Goal: Information Seeking & Learning: Check status

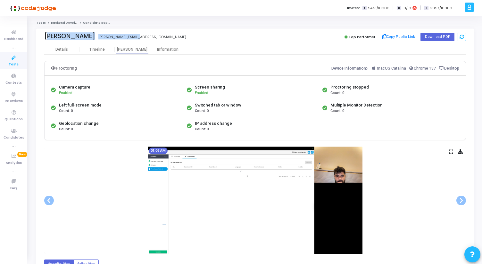
drag, startPoint x: 43, startPoint y: 37, endPoint x: 132, endPoint y: 38, distance: 89.0
click at [132, 38] on div "[PERSON_NAME] [PERSON_NAME][EMAIL_ADDRESS][DOMAIN_NAME] Top Performer Copy Publ…" at bounding box center [254, 36] width 437 height 16
click at [132, 38] on div "[PERSON_NAME] [PERSON_NAME][EMAIL_ADDRESS][DOMAIN_NAME]" at bounding box center [147, 36] width 207 height 9
drag, startPoint x: 132, startPoint y: 38, endPoint x: 40, endPoint y: 39, distance: 91.6
click at [40, 39] on div "[PERSON_NAME] [PERSON_NAME] [PERSON_NAME][EMAIL_ADDRESS][DOMAIN_NAME] Top Perfo…" at bounding box center [254, 36] width 437 height 16
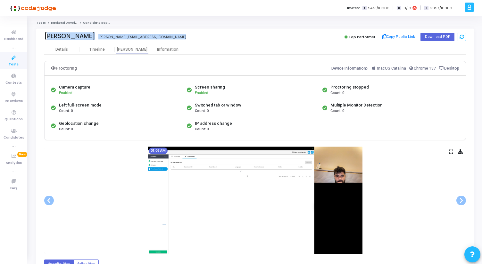
click at [40, 39] on div "[PERSON_NAME] [PERSON_NAME][EMAIL_ADDRESS][DOMAIN_NAME] Top Performer Copy Publ…" at bounding box center [254, 36] width 437 height 16
drag, startPoint x: 40, startPoint y: 35, endPoint x: 200, endPoint y: 57, distance: 161.6
click at [40, 33] on div "[PERSON_NAME] [PERSON_NAME][EMAIL_ADDRESS][DOMAIN_NAME] Top Performer Copy Publ…" at bounding box center [254, 36] width 437 height 16
drag, startPoint x: 40, startPoint y: 33, endPoint x: 190, endPoint y: 48, distance: 150.6
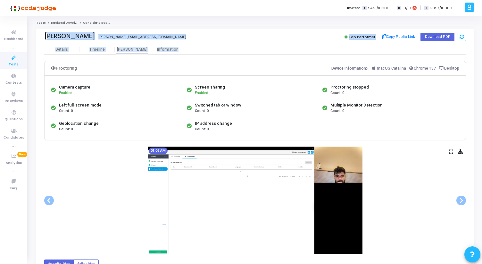
click at [43, 38] on div "[PERSON_NAME] [PERSON_NAME][EMAIL_ADDRESS][DOMAIN_NAME] Top Performer Copy Publ…" at bounding box center [254, 36] width 437 height 16
drag, startPoint x: 42, startPoint y: 37, endPoint x: 181, endPoint y: 54, distance: 140.3
click at [41, 38] on div "[PERSON_NAME] [PERSON_NAME][EMAIL_ADDRESS][DOMAIN_NAME] Top Performer Copy Publ…" at bounding box center [254, 36] width 437 height 16
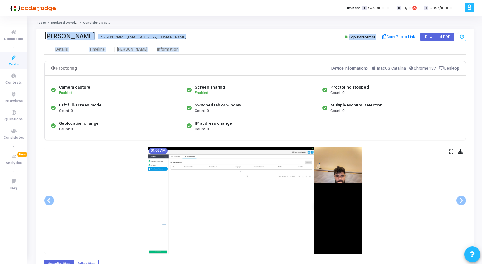
drag, startPoint x: 39, startPoint y: 34, endPoint x: 188, endPoint y: 59, distance: 151.1
click at [37, 34] on div "[PERSON_NAME] [PERSON_NAME][EMAIL_ADDRESS][DOMAIN_NAME] Top Performer Copy Publ…" at bounding box center [254, 36] width 437 height 16
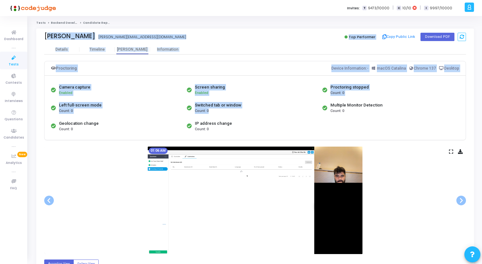
drag, startPoint x: 37, startPoint y: 34, endPoint x: 276, endPoint y: 123, distance: 254.3
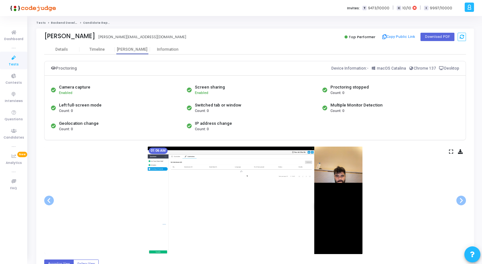
drag, startPoint x: 217, startPoint y: 127, endPoint x: 209, endPoint y: 127, distance: 7.7
click at [217, 127] on div "Count: 0" at bounding box center [213, 128] width 37 height 5
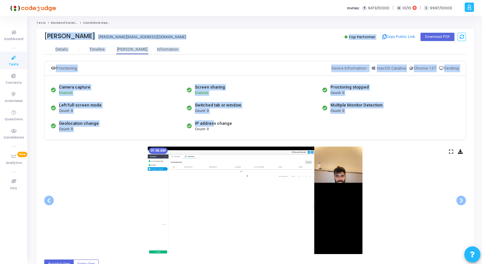
drag, startPoint x: 211, startPoint y: 126, endPoint x: 40, endPoint y: 36, distance: 193.5
click at [40, 36] on div "[PERSON_NAME] [PERSON_NAME][EMAIL_ADDRESS][DOMAIN_NAME] Top Performer Copy Publ…" at bounding box center [254, 36] width 437 height 16
